Goal: Transaction & Acquisition: Obtain resource

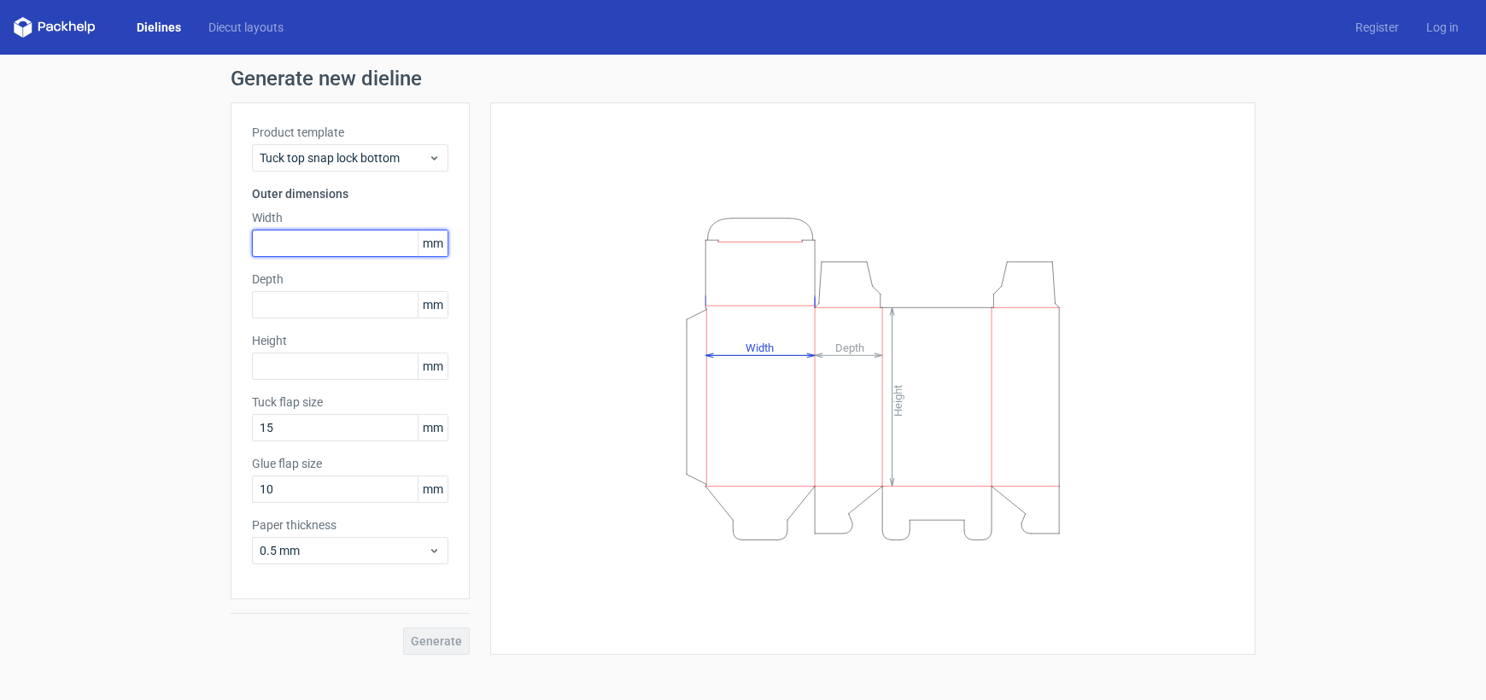
click at [309, 246] on input "text" at bounding box center [350, 243] width 196 height 27
type input "146"
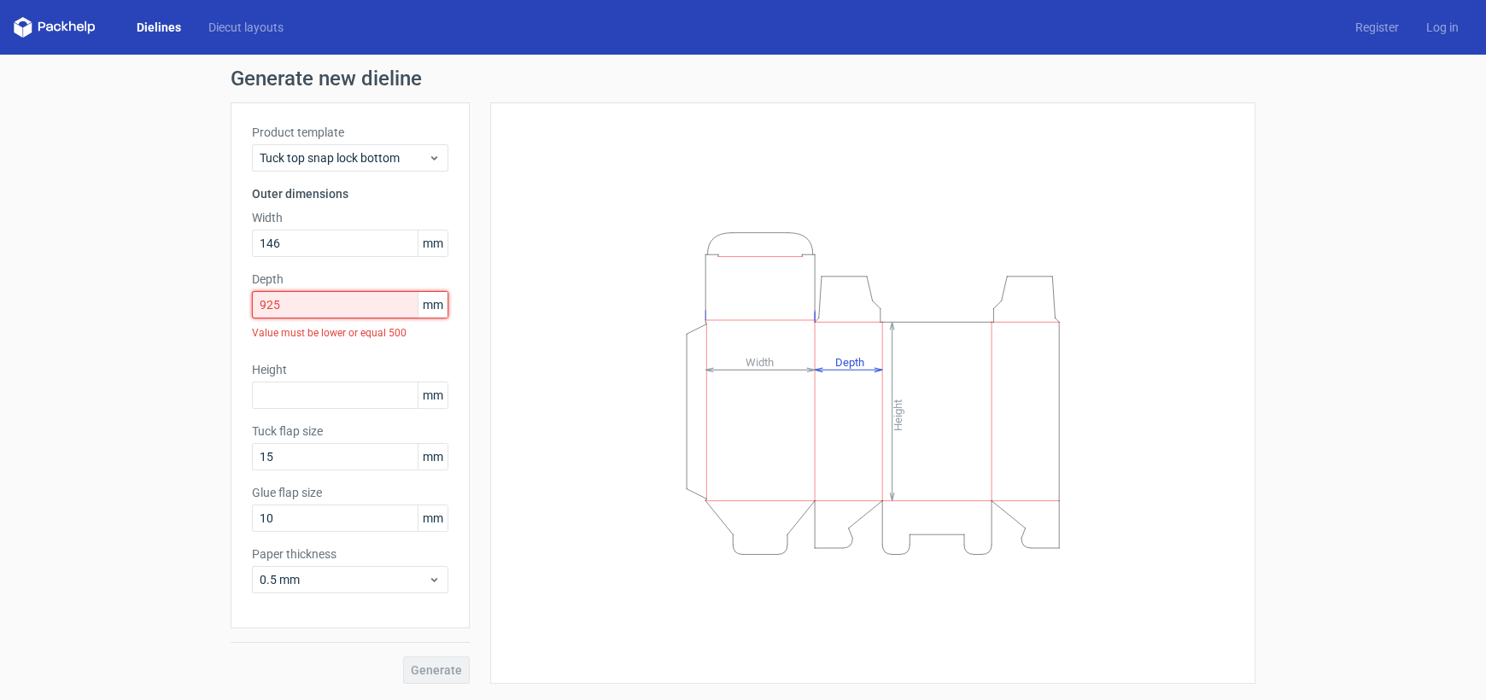
click at [328, 295] on input "925" at bounding box center [350, 304] width 196 height 27
click at [327, 295] on input "925" at bounding box center [350, 304] width 196 height 27
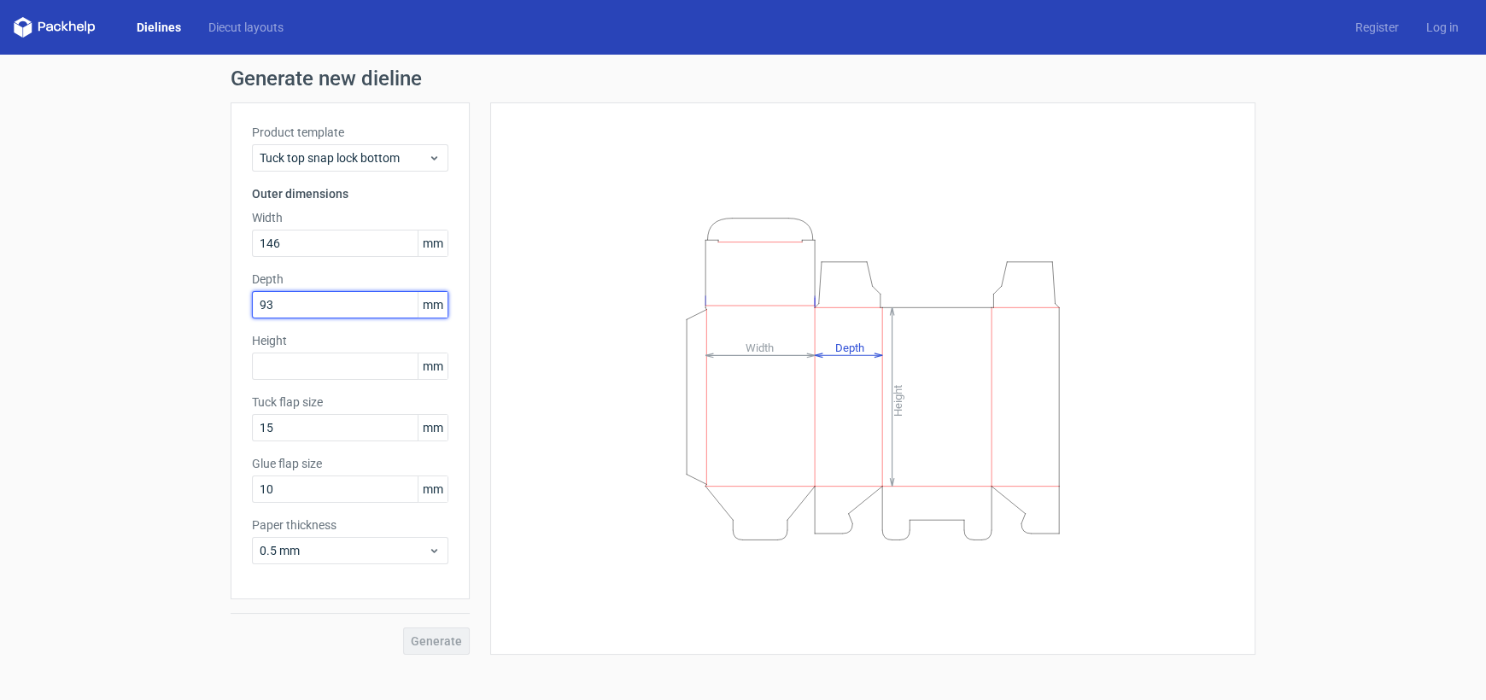
type input "93"
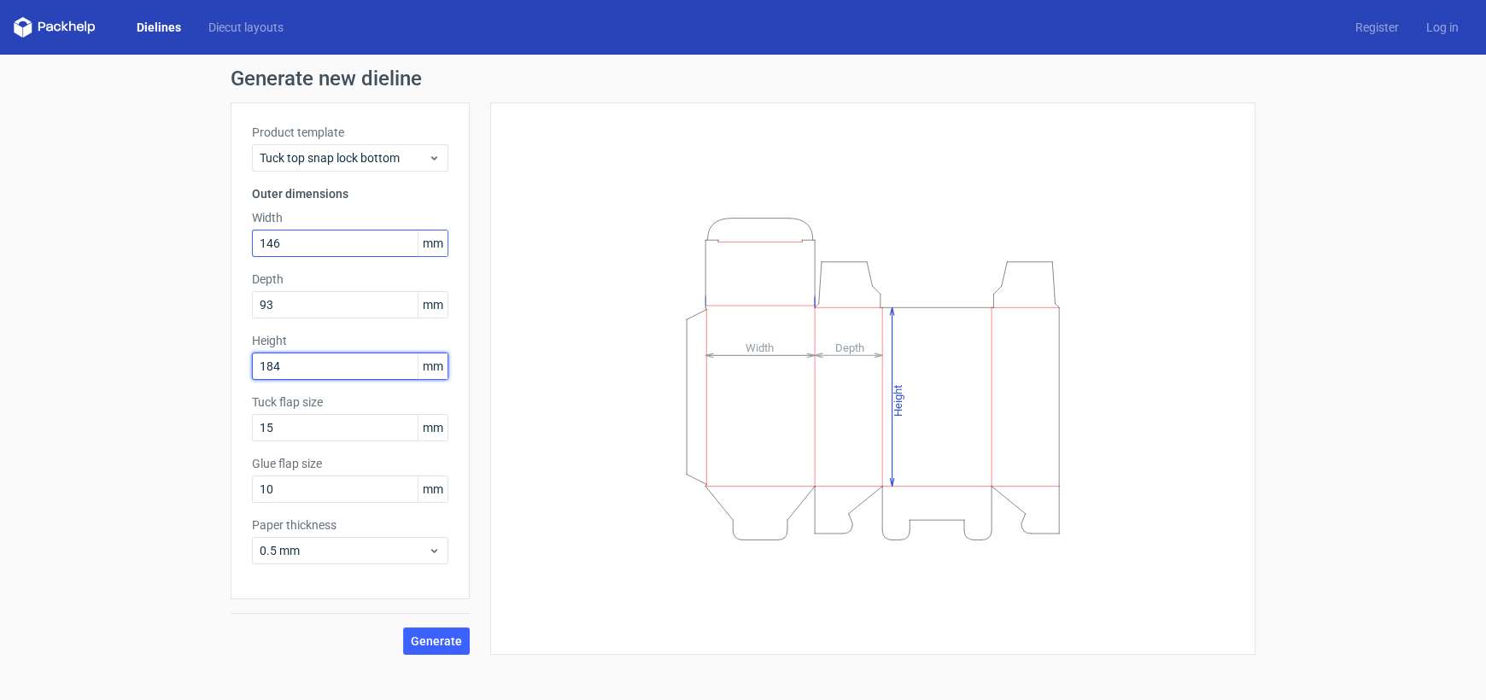
type input "184"
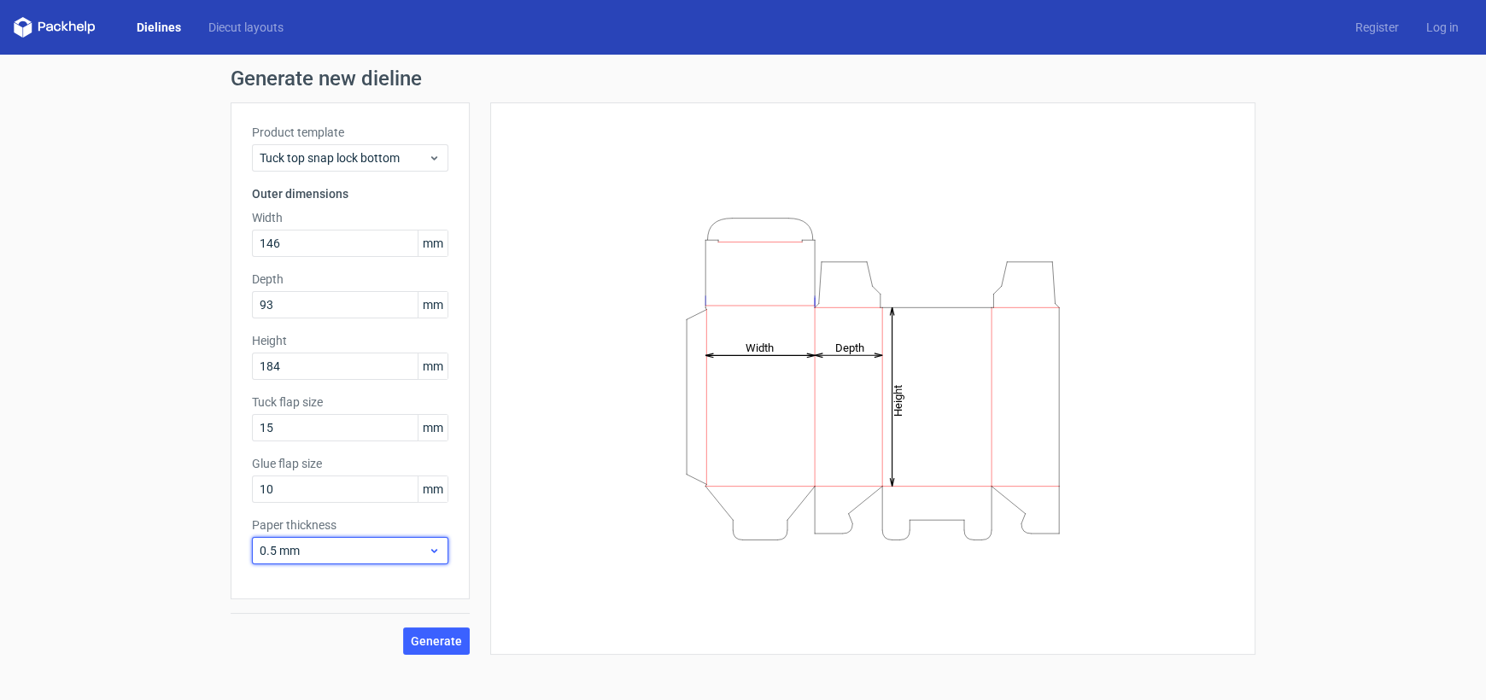
click at [417, 559] on div "0.5 mm" at bounding box center [350, 550] width 196 height 27
click at [514, 535] on div "Height Depth Width" at bounding box center [872, 379] width 722 height 510
click at [393, 558] on span "0.5 mm" at bounding box center [344, 550] width 168 height 17
click at [340, 429] on div "1 mm" at bounding box center [349, 430] width 183 height 27
click at [384, 538] on div "1 mm" at bounding box center [350, 550] width 196 height 27
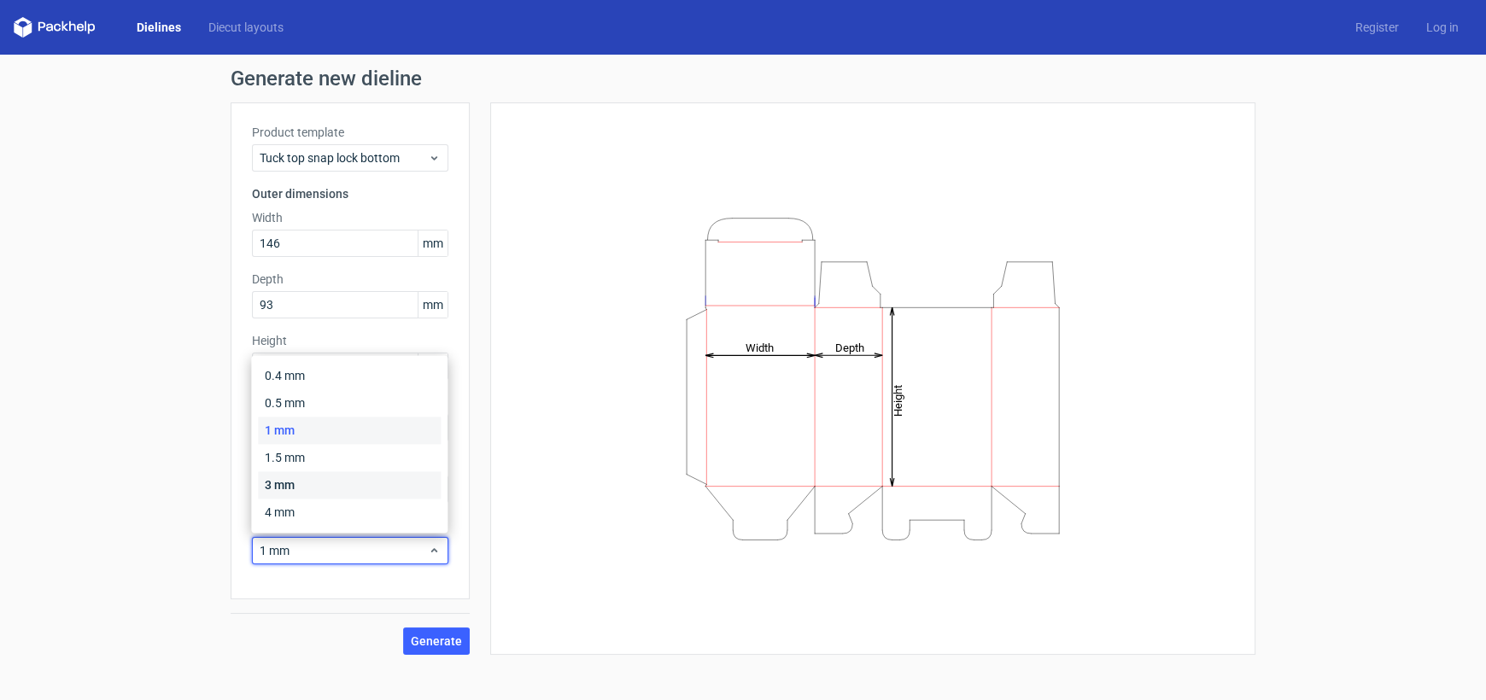
click at [362, 484] on div "3 mm" at bounding box center [349, 484] width 183 height 27
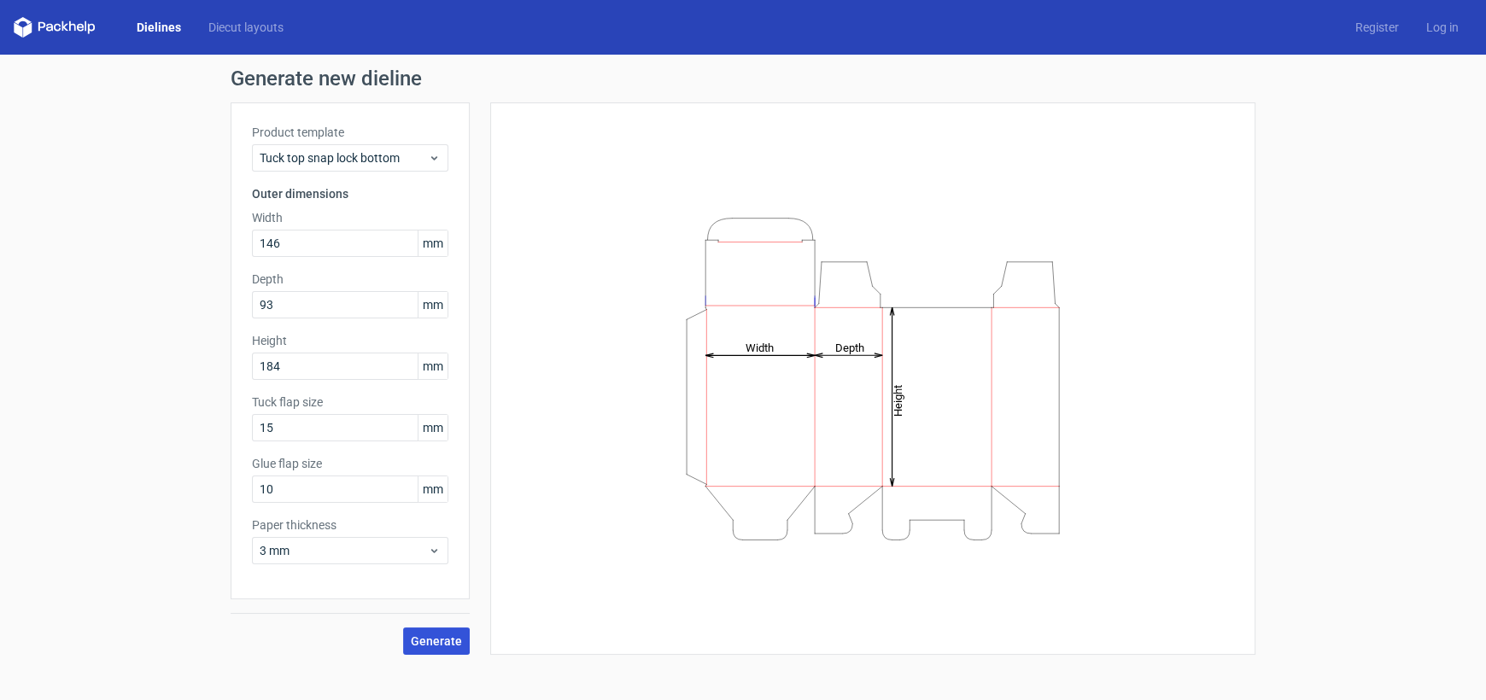
click at [441, 639] on span "Generate" at bounding box center [436, 641] width 51 height 12
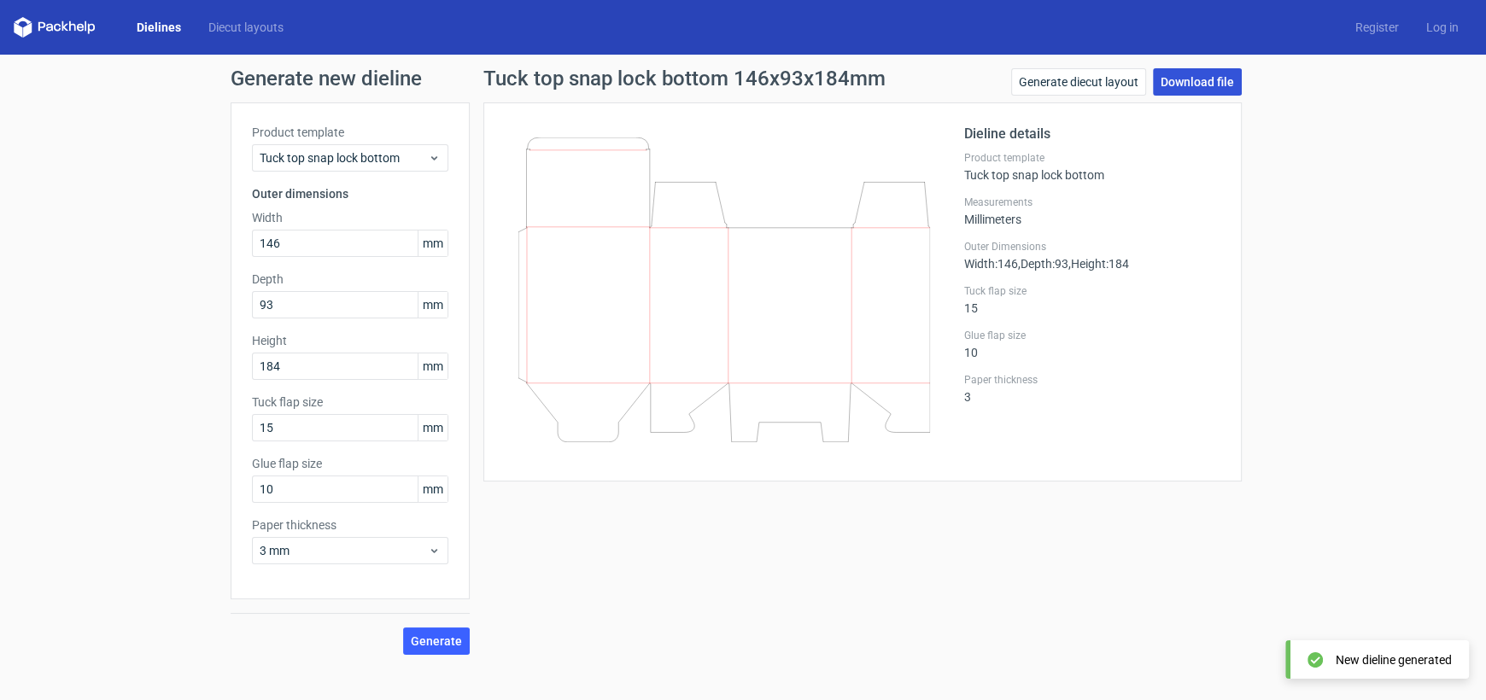
click at [1189, 81] on link "Download file" at bounding box center [1197, 81] width 89 height 27
drag, startPoint x: 294, startPoint y: 430, endPoint x: 200, endPoint y: 427, distance: 94.0
click at [200, 427] on div "Generate new dieline Product template Tuck top snap lock bottom Outer dimension…" at bounding box center [743, 362] width 1486 height 614
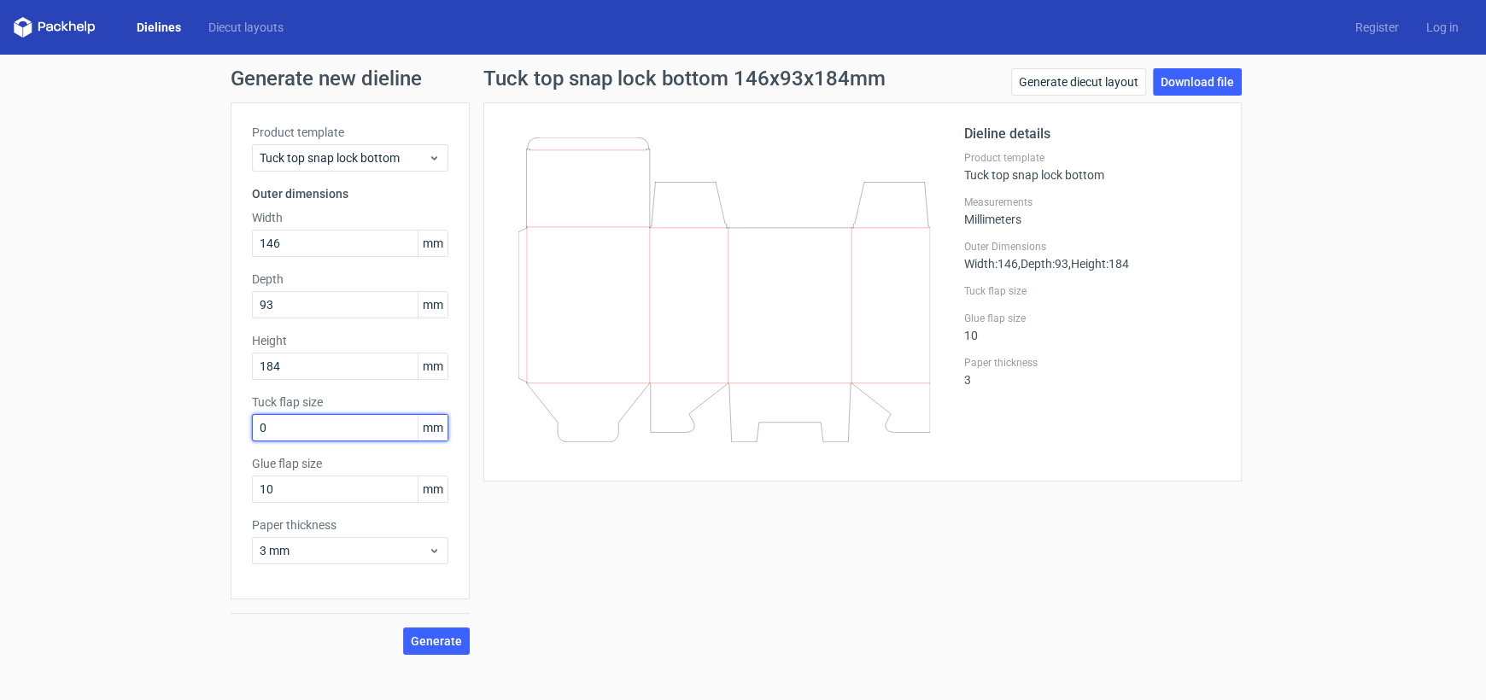
type input "0"
click at [306, 546] on span "3 mm" at bounding box center [344, 550] width 168 height 17
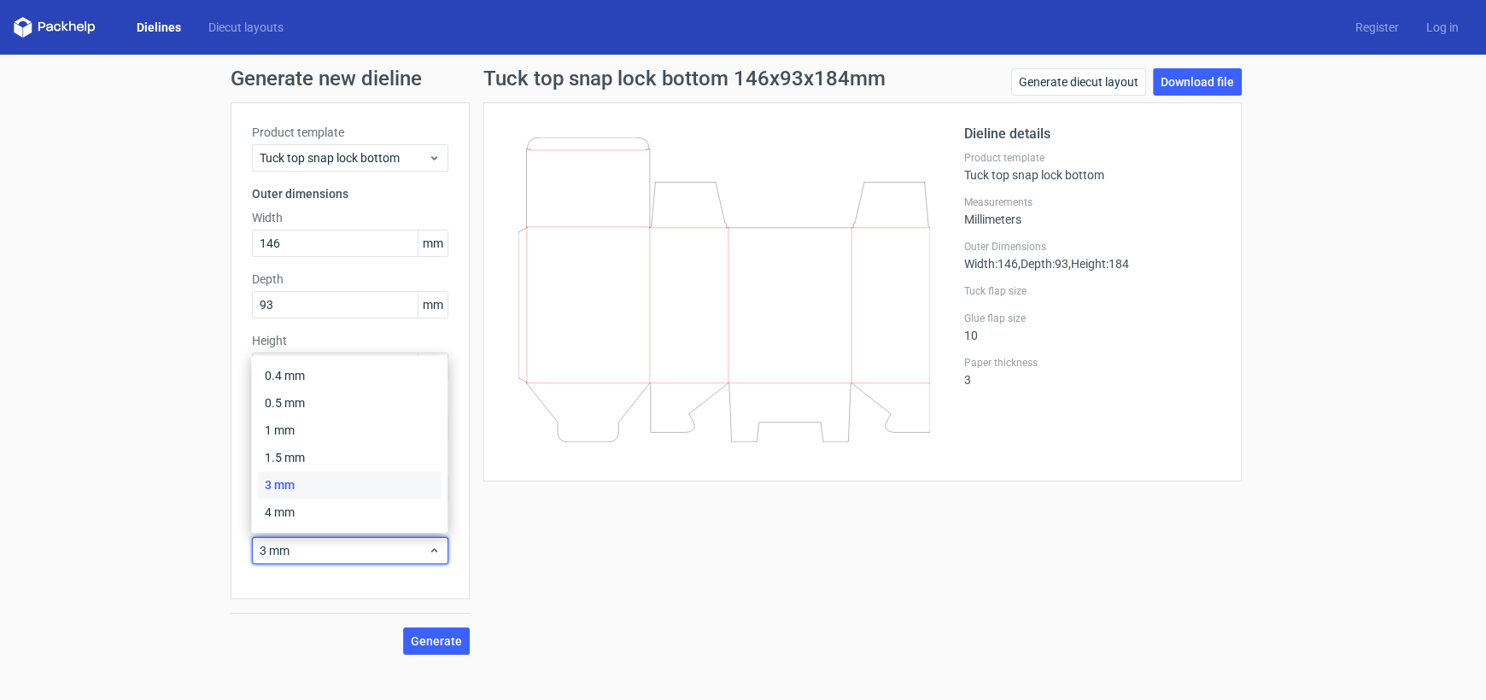
click at [184, 515] on div "Generate new dieline Product template Tuck top snap lock bottom Outer dimension…" at bounding box center [743, 362] width 1486 height 614
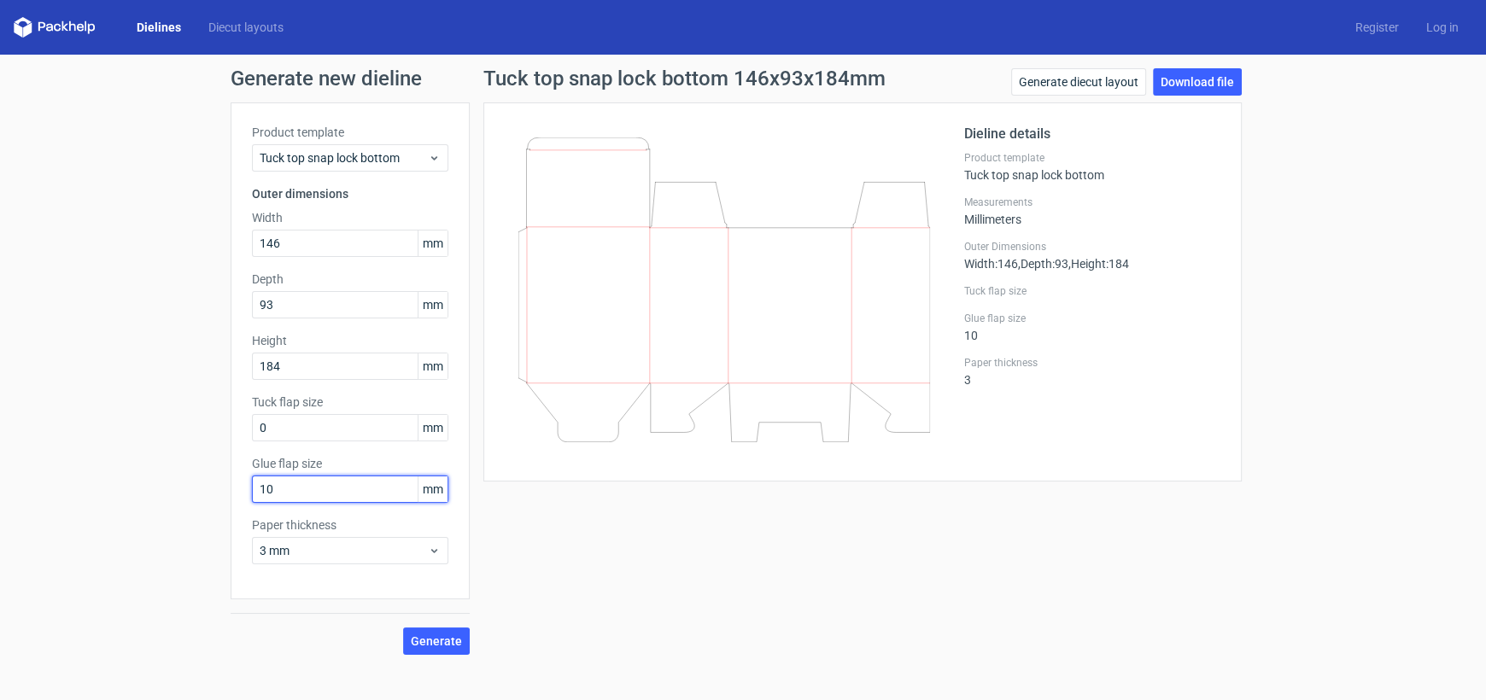
drag, startPoint x: 295, startPoint y: 493, endPoint x: 228, endPoint y: 494, distance: 66.6
click at [228, 494] on div "Generate new dieline Product template Tuck top snap lock bottom Outer dimension…" at bounding box center [743, 362] width 1486 height 614
type input "30"
click at [403, 627] on button "Generate" at bounding box center [436, 640] width 67 height 27
click at [326, 247] on input "146" at bounding box center [350, 243] width 196 height 27
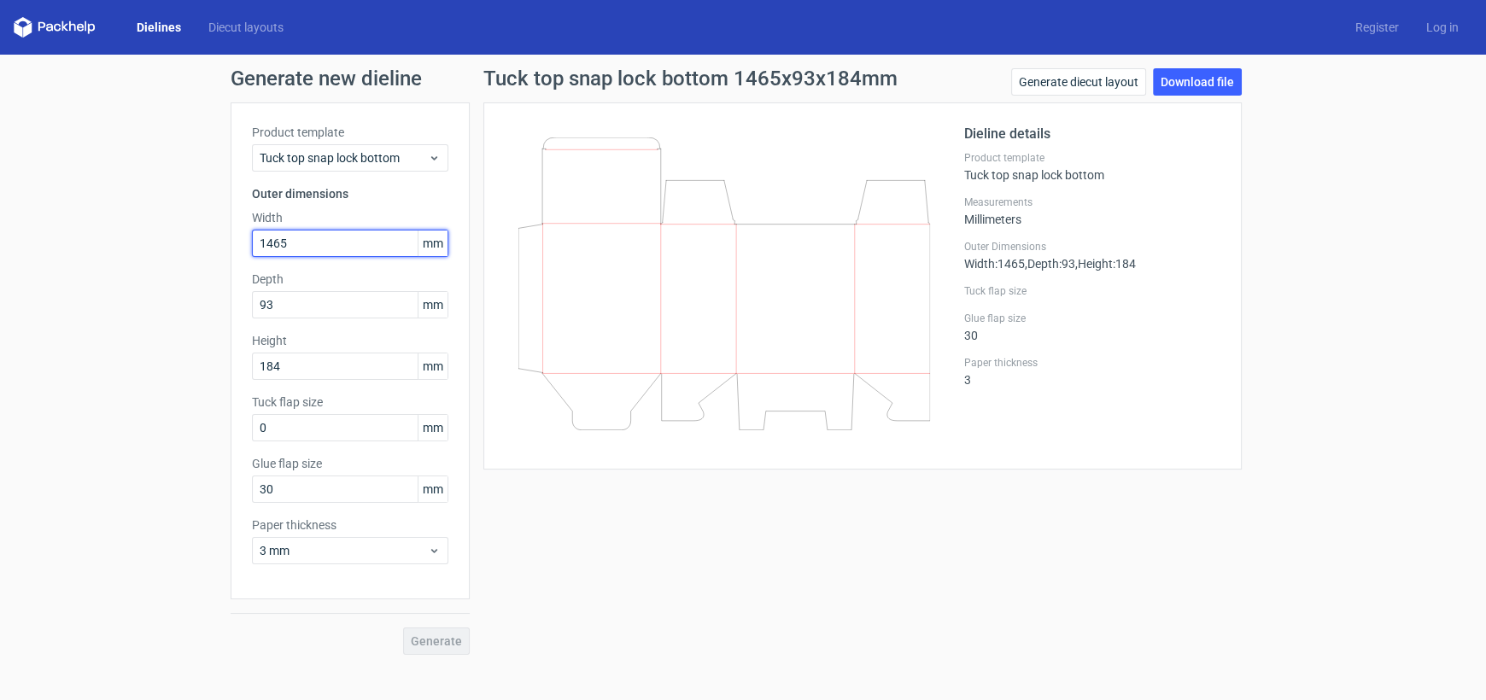
type input "146"
click at [457, 642] on span "Generate" at bounding box center [436, 641] width 51 height 12
click at [1192, 75] on link "Download file" at bounding box center [1197, 81] width 89 height 27
